Goal: Task Accomplishment & Management: Complete application form

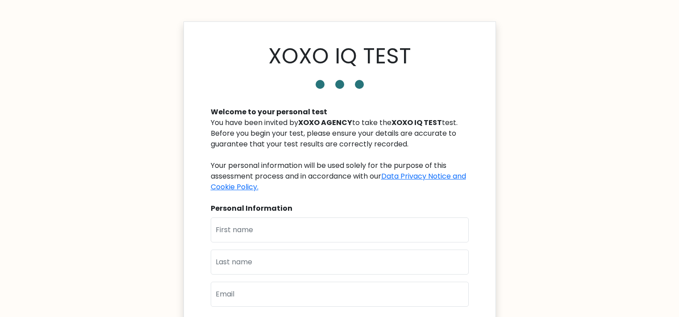
scroll to position [66, 0]
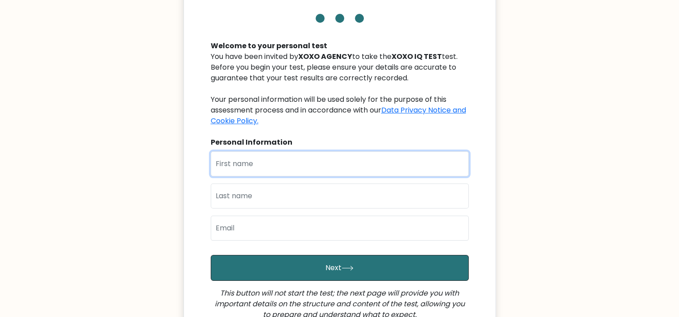
click at [373, 161] on input "text" at bounding box center [340, 163] width 258 height 25
type input "Jeisha"
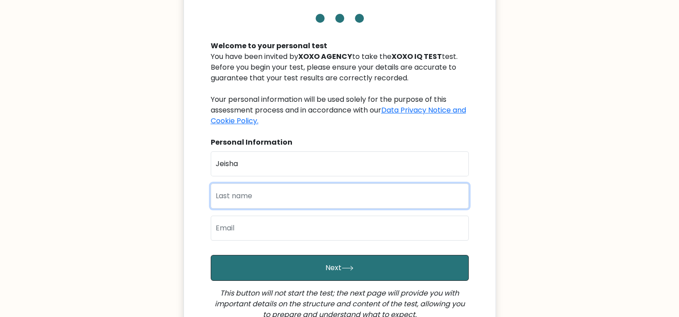
type input "Pasion"
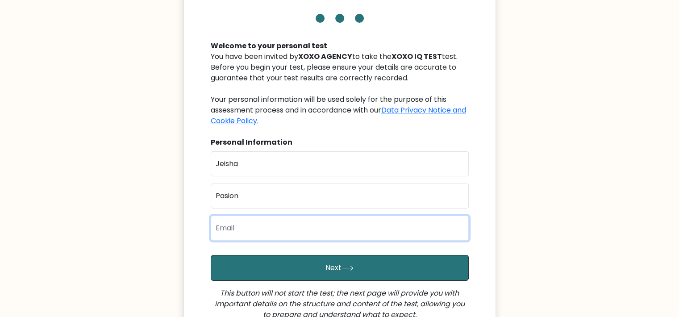
type input "jeishampasion@gmail.com"
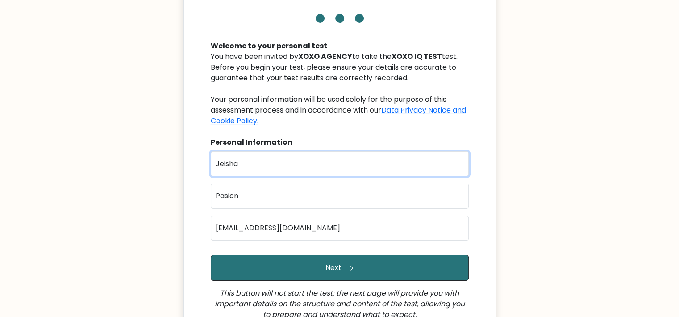
scroll to position [132, 0]
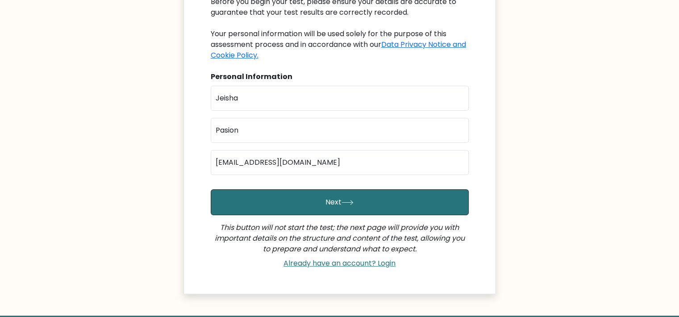
click at [404, 209] on button "Next" at bounding box center [340, 202] width 258 height 26
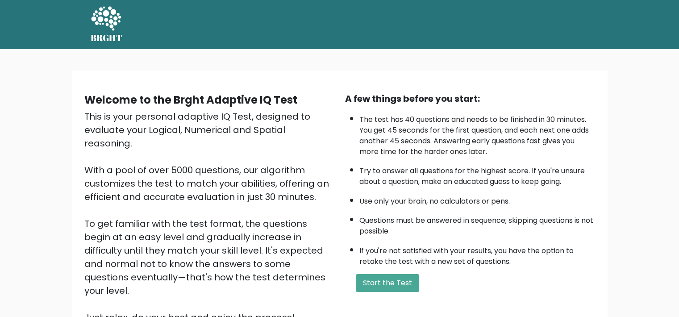
click at [384, 279] on button "Start the Test" at bounding box center [387, 283] width 63 height 18
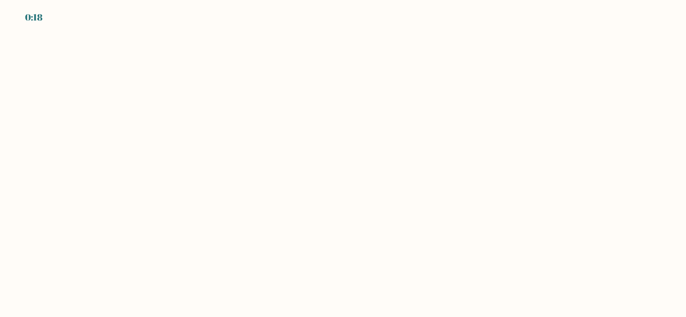
click at [348, 118] on body "0:18" at bounding box center [343, 158] width 686 height 317
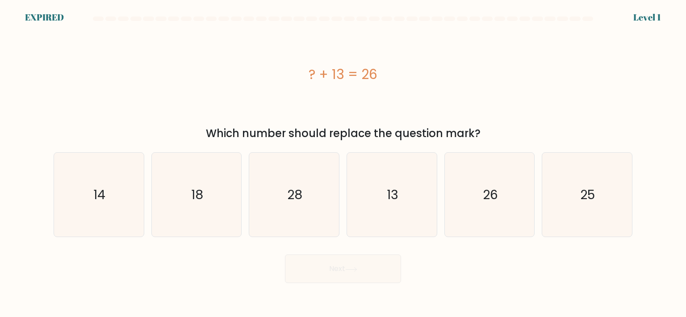
click at [375, 168] on icon "13" at bounding box center [392, 195] width 84 height 84
click at [343, 163] on input "d. 13" at bounding box center [343, 161] width 0 height 4
radio input "true"
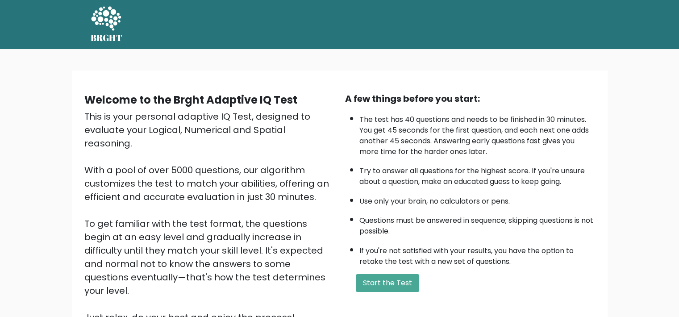
click at [386, 284] on button "Start the Test" at bounding box center [387, 283] width 63 height 18
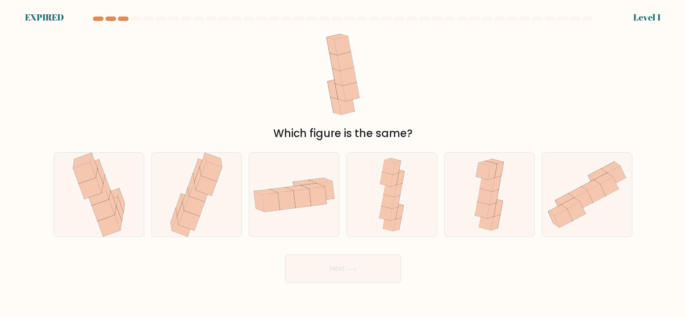
click at [325, 205] on icon at bounding box center [294, 195] width 90 height 46
click at [343, 163] on input "c." at bounding box center [343, 161] width 0 height 4
radio input "true"
click at [343, 264] on button "Next" at bounding box center [343, 269] width 116 height 29
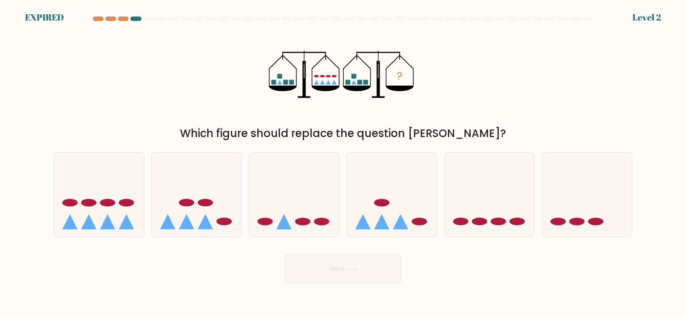
click at [120, 175] on icon at bounding box center [99, 195] width 90 height 74
click at [343, 163] on input "a." at bounding box center [343, 161] width 0 height 4
radio input "true"
click at [350, 276] on button "Next" at bounding box center [343, 269] width 116 height 29
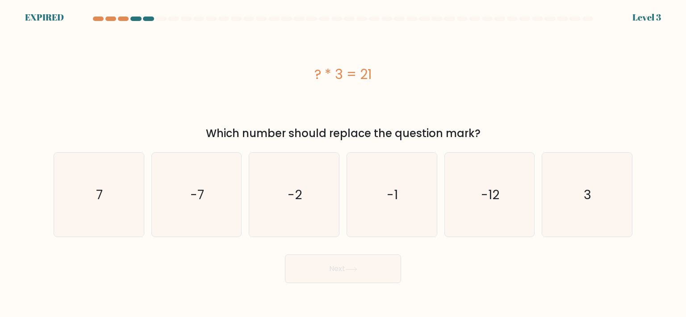
click at [102, 199] on text "7" at bounding box center [99, 195] width 7 height 18
click at [343, 163] on input "a. 7" at bounding box center [343, 161] width 0 height 4
radio input "true"
click at [371, 265] on button "Next" at bounding box center [343, 269] width 116 height 29
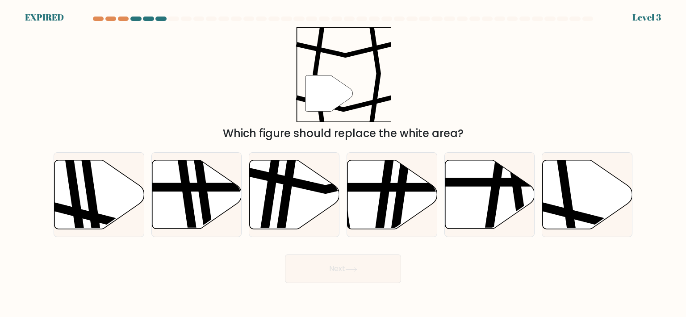
click at [571, 217] on icon at bounding box center [567, 159] width 13 height 181
click at [343, 163] on input "f." at bounding box center [343, 161] width 0 height 4
radio input "true"
click at [325, 273] on button "Next" at bounding box center [343, 269] width 116 height 29
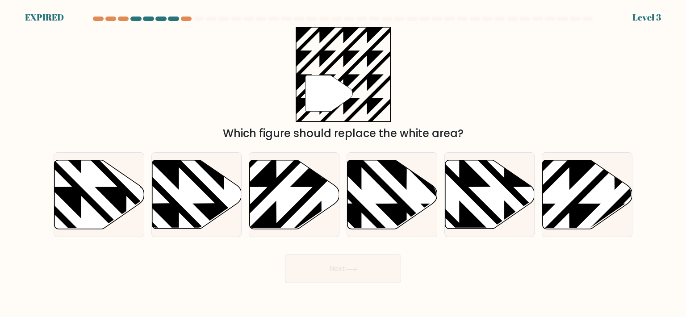
click at [602, 209] on icon at bounding box center [588, 194] width 90 height 69
click at [343, 163] on input "f." at bounding box center [343, 161] width 0 height 4
radio input "true"
click at [384, 260] on button "Next" at bounding box center [343, 269] width 116 height 29
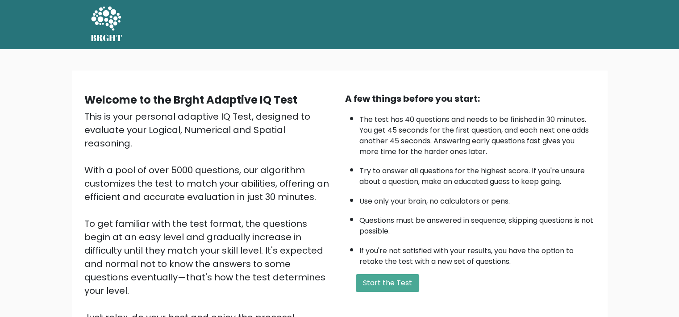
click at [390, 284] on button "Start the Test" at bounding box center [387, 283] width 63 height 18
